Goal: Information Seeking & Learning: Learn about a topic

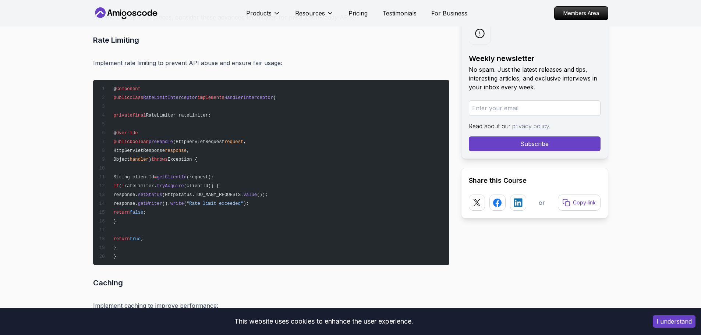
scroll to position [8799, 0]
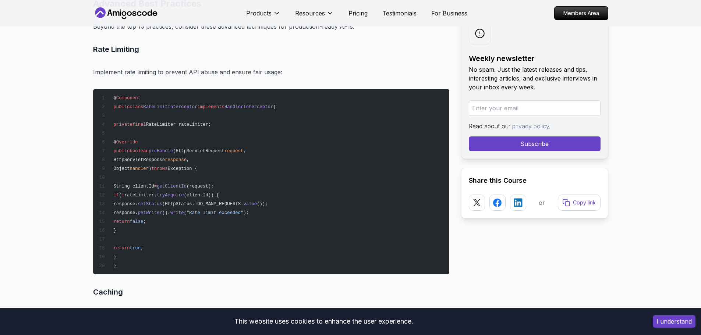
drag, startPoint x: 133, startPoint y: 186, endPoint x: 140, endPoint y: 253, distance: 68.1
click at [140, 253] on pre "@ Component public class RateLimitInterceptor implements HandlerInterceptor { p…" at bounding box center [271, 182] width 356 height 186
copy code "String clientId = getClientId (request); if ( ! rateLimiter. tryAcquire (client…"
click at [352, 225] on pre "@ Component public class RateLimitInterceptor implements HandlerInterceptor { p…" at bounding box center [271, 182] width 356 height 186
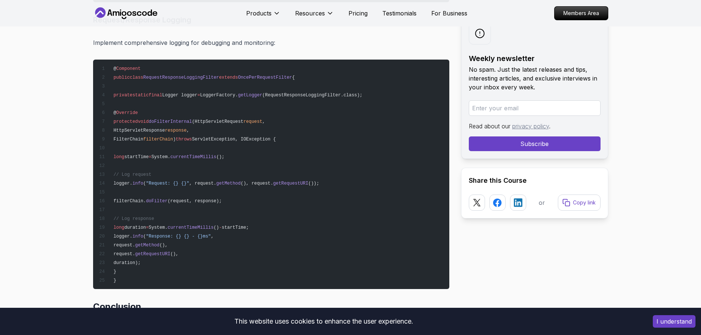
scroll to position [9278, 0]
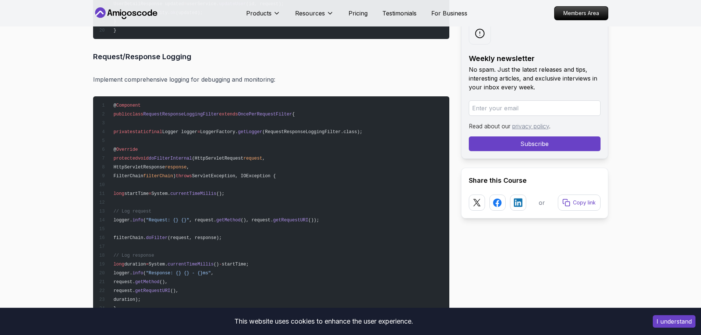
click at [191, 113] on span "RequestResponseLoggingFilter" at bounding box center [181, 114] width 76 height 5
copy span "RequestResponseLoggingFilter"
click at [270, 113] on span "OncePerRequestFilter" at bounding box center [265, 114] width 54 height 5
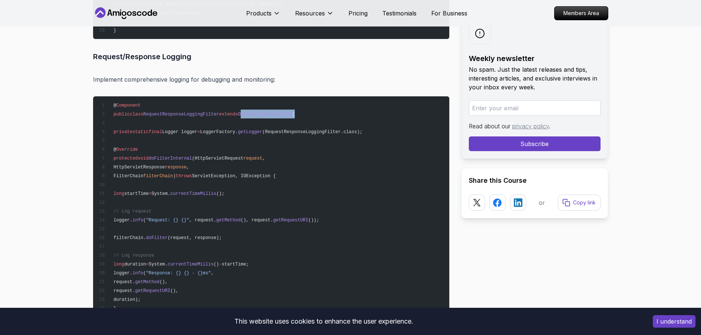
copy span "OncePerRequestFilter"
drag, startPoint x: 378, startPoint y: 208, endPoint x: 370, endPoint y: 204, distance: 9.2
click at [378, 208] on pre "@ Component public class RequestResponseLoggingFilter extends OncePerRequestFil…" at bounding box center [271, 211] width 356 height 230
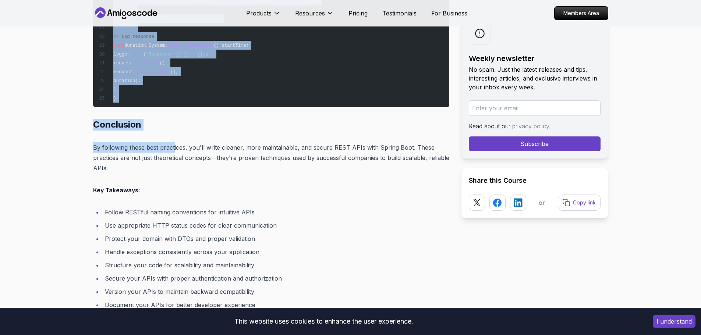
scroll to position [9499, 0]
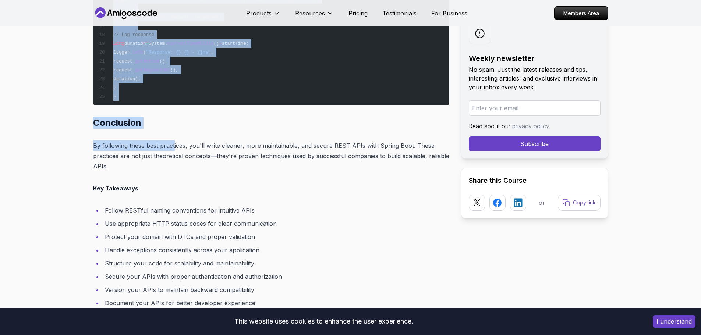
drag, startPoint x: 123, startPoint y: 133, endPoint x: 133, endPoint y: 90, distance: 43.9
copy code "private static final Logger logger = LoggerFactory. getLogger (RequestResponseL…"
click at [381, 142] on p "By following these best practices, you'll write cleaner, more maintainable, and…" at bounding box center [271, 156] width 356 height 31
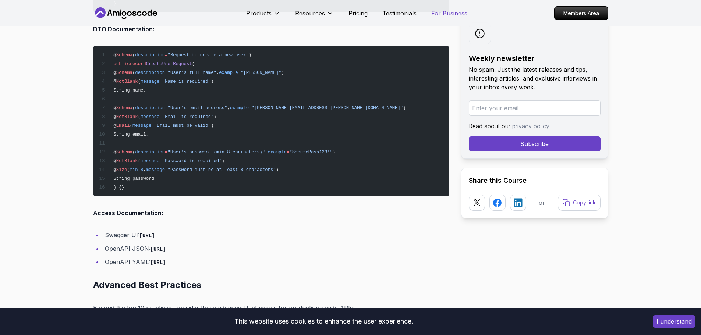
scroll to position [8505, 0]
